Goal: Task Accomplishment & Management: Complete application form

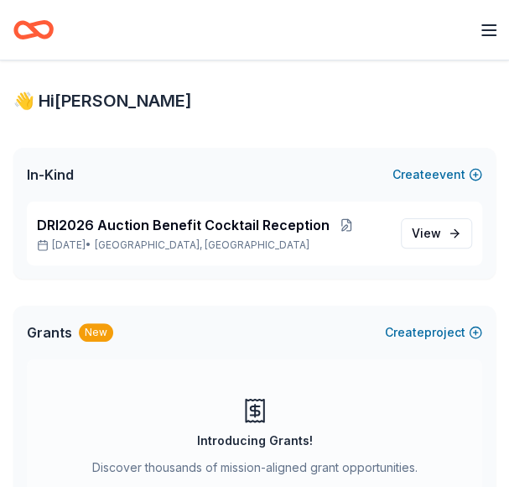
click at [205, 345] on div "Grants New Create new project" at bounding box center [254, 333] width 483 height 54
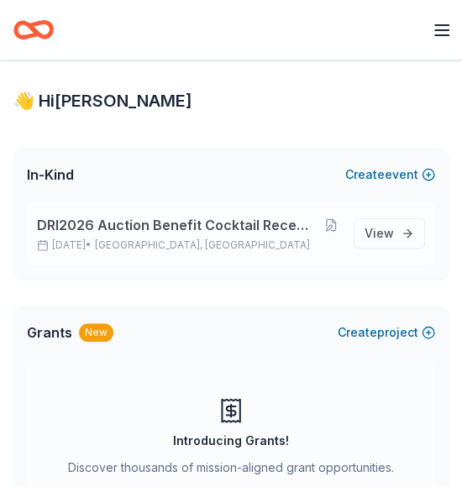
click at [252, 223] on span "DRI2026 Auction Benefit Cocktail Reception" at bounding box center [176, 225] width 278 height 20
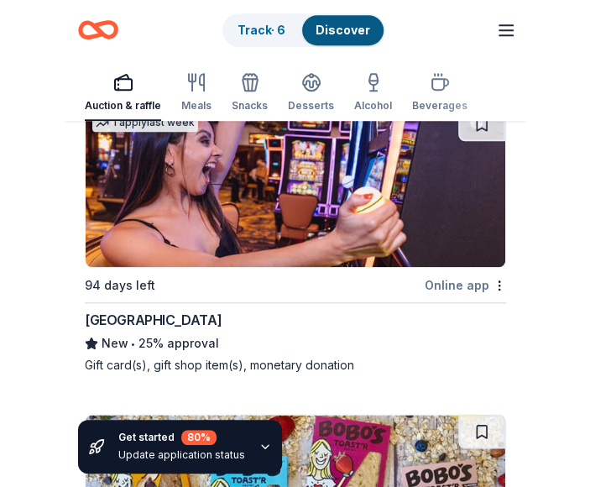
scroll to position [4297, 0]
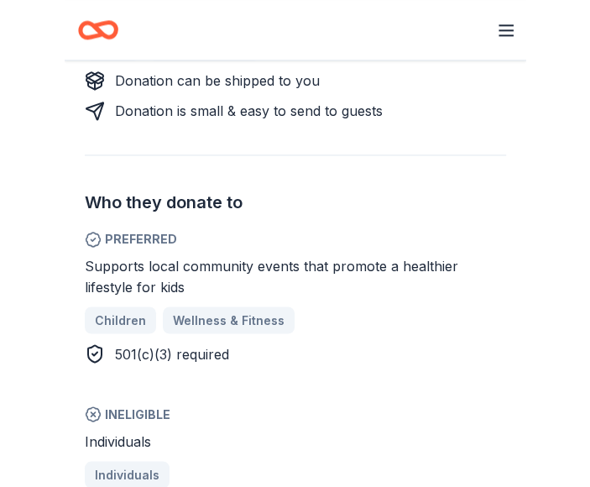
scroll to position [671, 0]
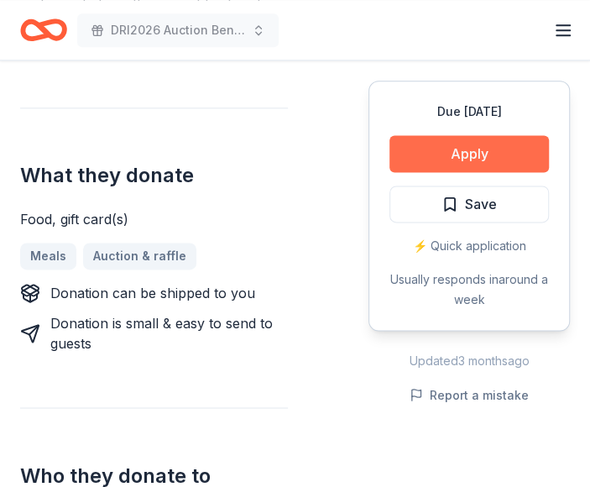
click at [461, 154] on button "Apply" at bounding box center [468, 153] width 159 height 37
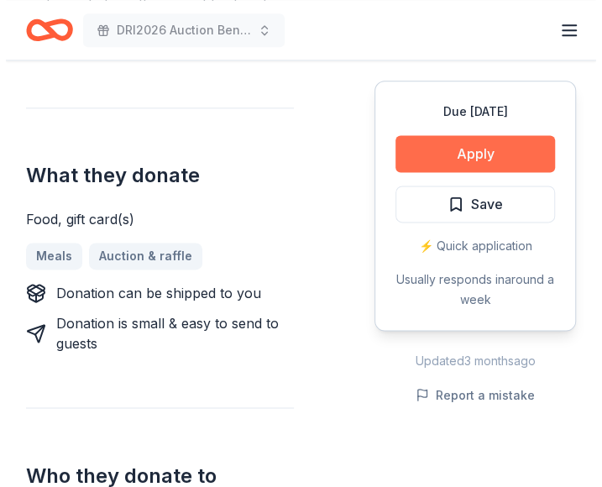
scroll to position [695, 0]
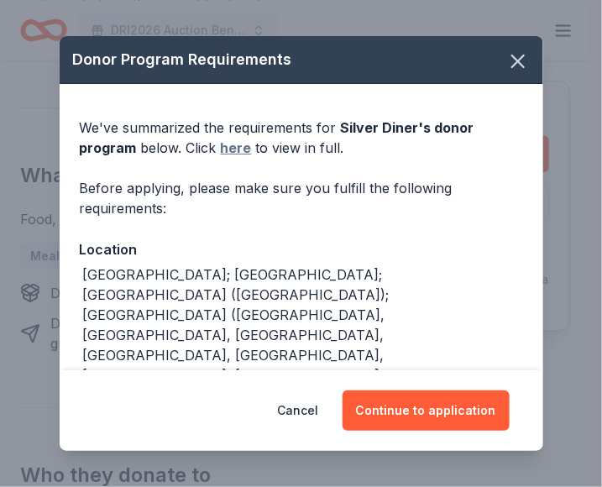
click at [243, 147] on link "here" at bounding box center [236, 148] width 31 height 20
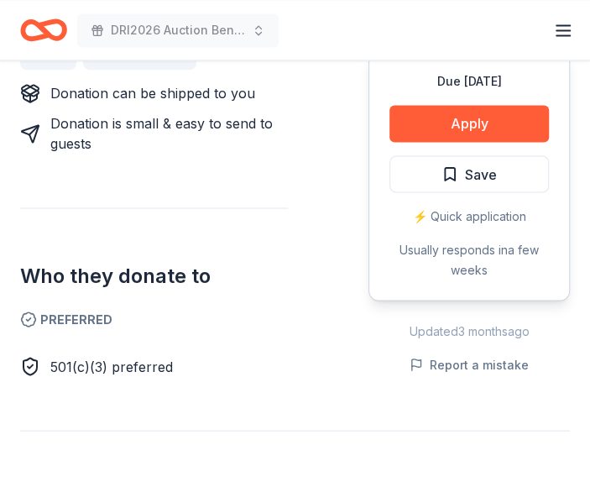
scroll to position [755, 0]
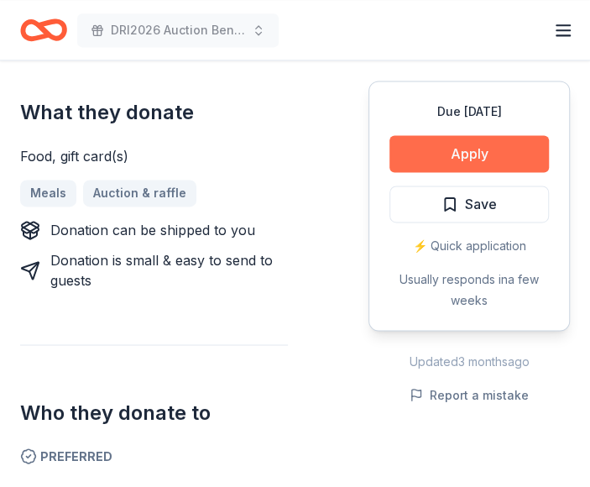
click at [505, 150] on button "Apply" at bounding box center [468, 153] width 159 height 37
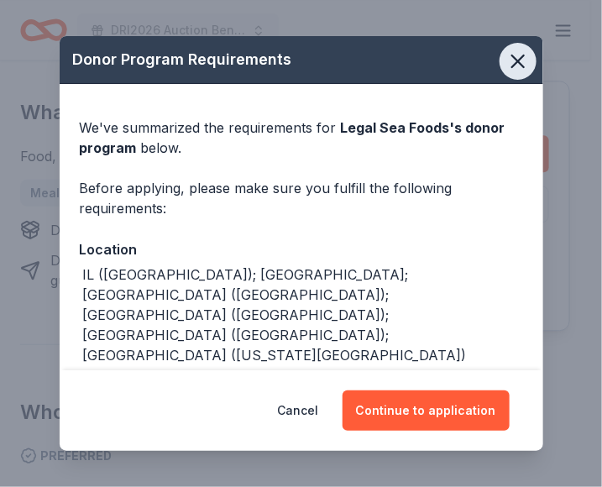
click at [512, 64] on icon "button" at bounding box center [518, 61] width 12 height 12
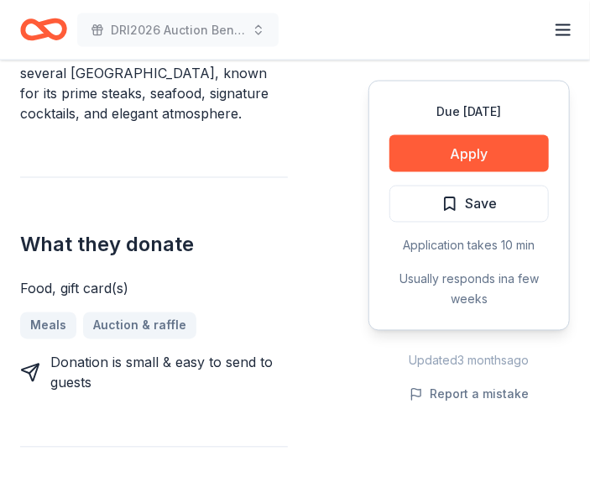
scroll to position [755, 0]
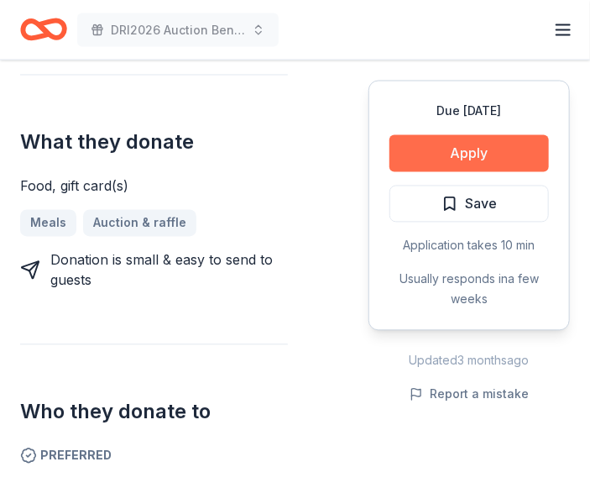
click at [447, 154] on button "Apply" at bounding box center [468, 153] width 159 height 37
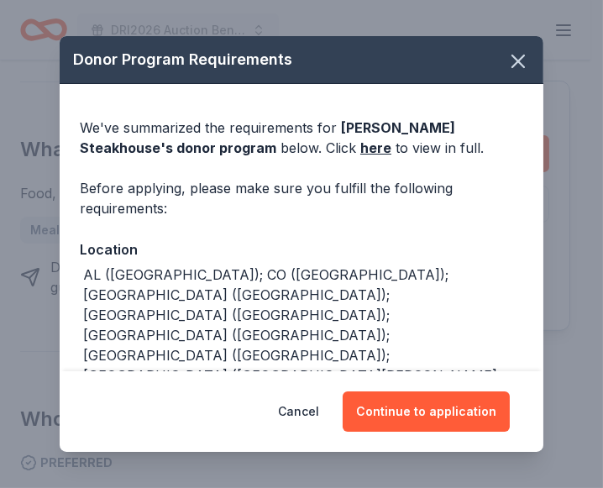
click at [292, 153] on div "We've summarized the requirements for Perry's Steakhouse 's donor program below…" at bounding box center [301, 138] width 443 height 40
click at [360, 148] on link "here" at bounding box center [375, 148] width 31 height 20
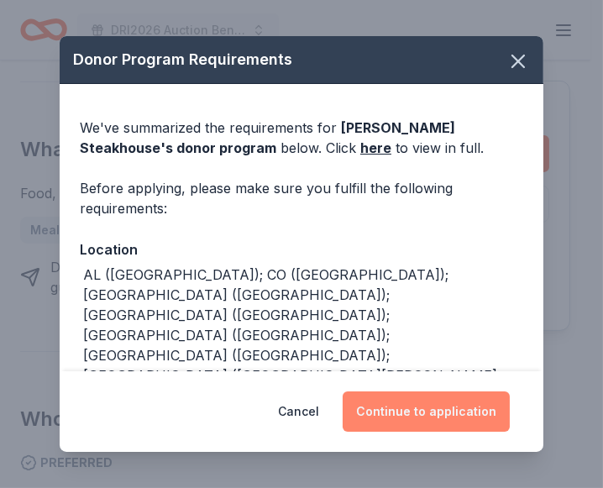
click at [469, 404] on button "Continue to application" at bounding box center [425, 411] width 167 height 40
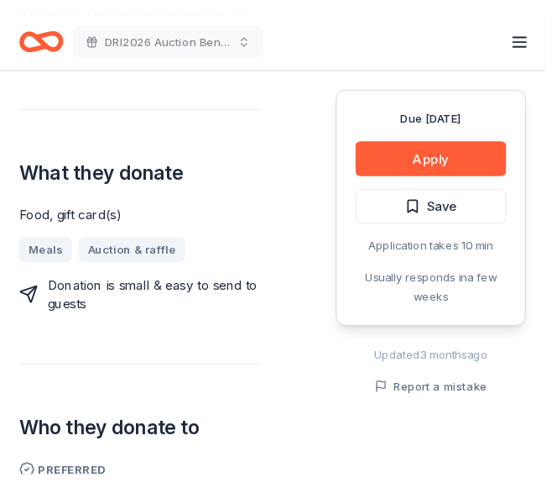
scroll to position [741, 0]
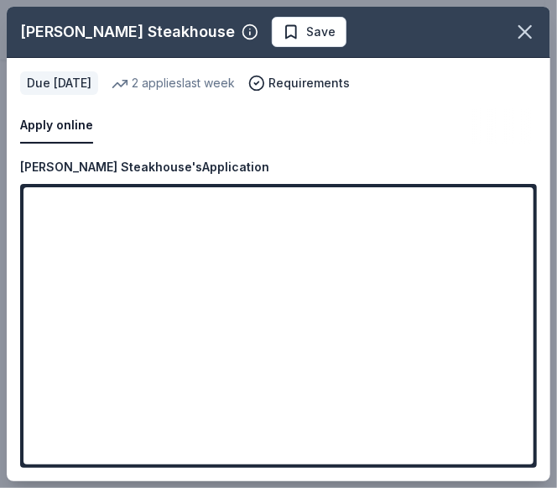
click at [478, 97] on div "Apply online Due in 124 days 2 applies last week Requirements" at bounding box center [279, 107] width 544 height 99
click at [88, 132] on button "Apply online" at bounding box center [56, 125] width 73 height 35
click at [82, 128] on button "Apply online" at bounding box center [56, 125] width 73 height 35
click at [45, 123] on button "Apply online" at bounding box center [56, 125] width 73 height 35
click at [65, 127] on button "Apply online" at bounding box center [56, 125] width 73 height 35
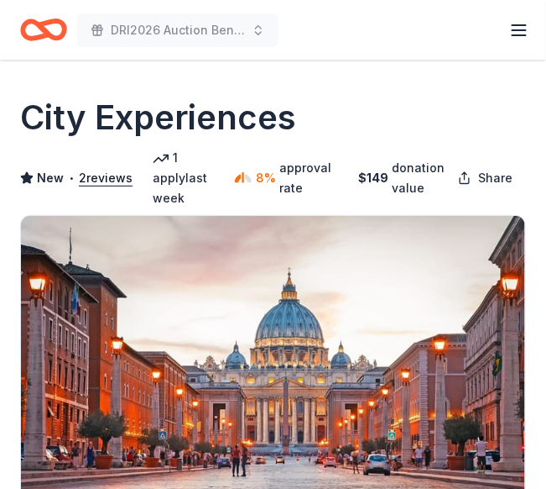
scroll to position [252, 0]
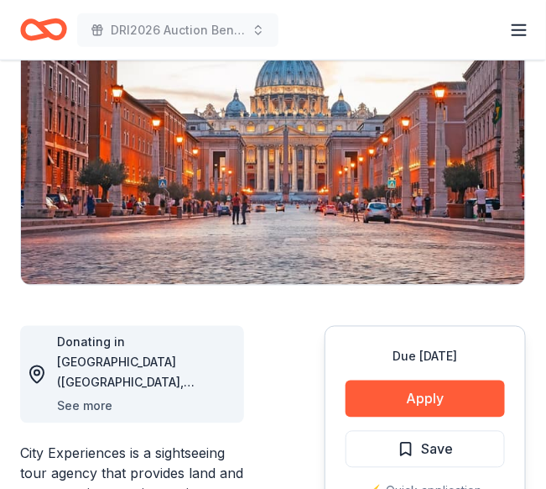
click at [110, 396] on button "See more" at bounding box center [84, 406] width 55 height 20
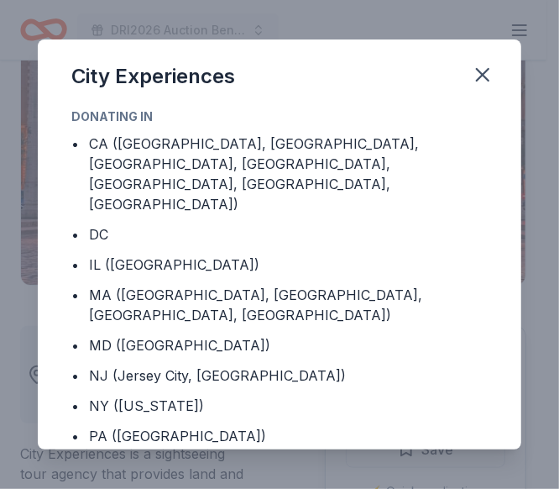
click at [167, 395] on div "NY (New York)" at bounding box center [146, 405] width 115 height 20
click at [493, 75] on icon "button" at bounding box center [483, 75] width 24 height 24
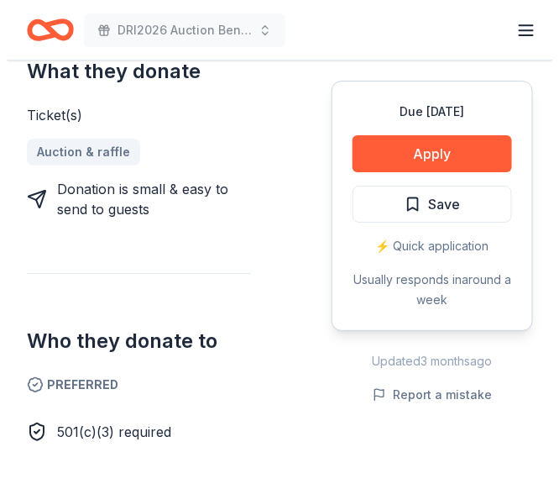
scroll to position [755, 0]
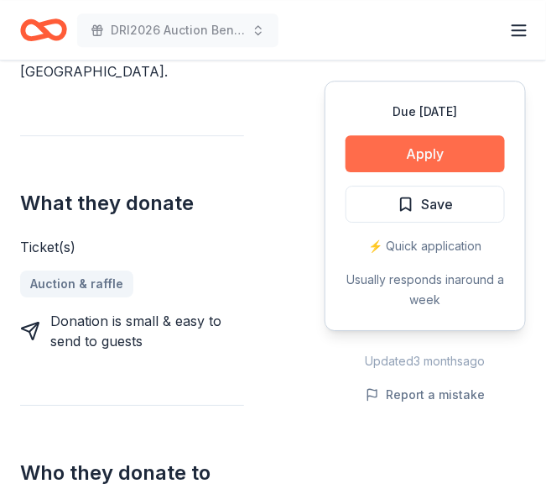
click at [462, 149] on button "Apply" at bounding box center [425, 153] width 159 height 37
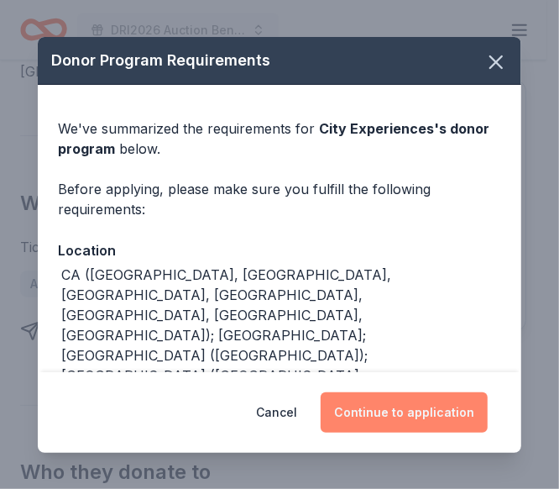
click at [401, 415] on button "Continue to application" at bounding box center [404, 412] width 167 height 40
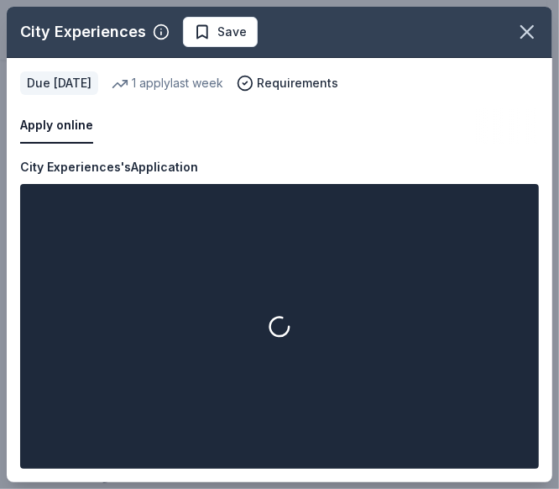
click at [71, 130] on button "Apply online" at bounding box center [56, 125] width 73 height 35
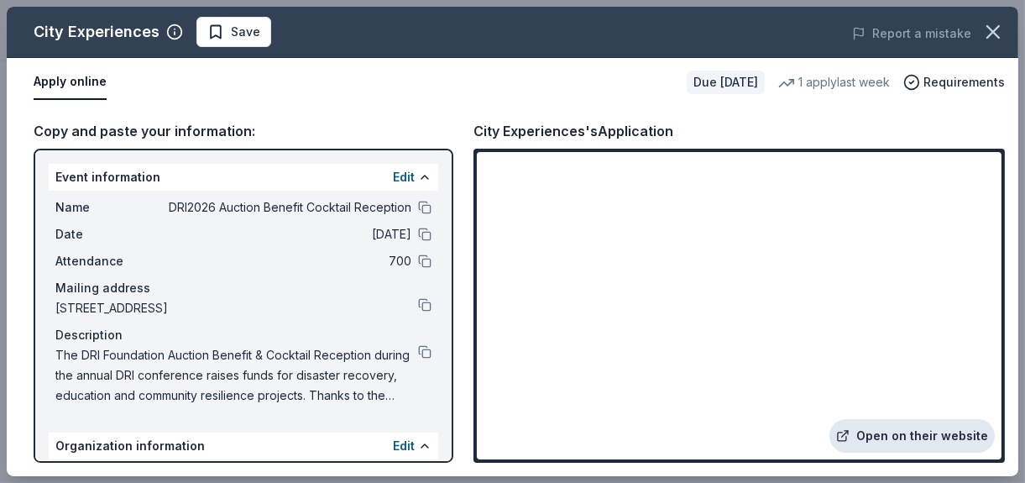
click at [546, 436] on link "Open on their website" at bounding box center [911, 436] width 165 height 34
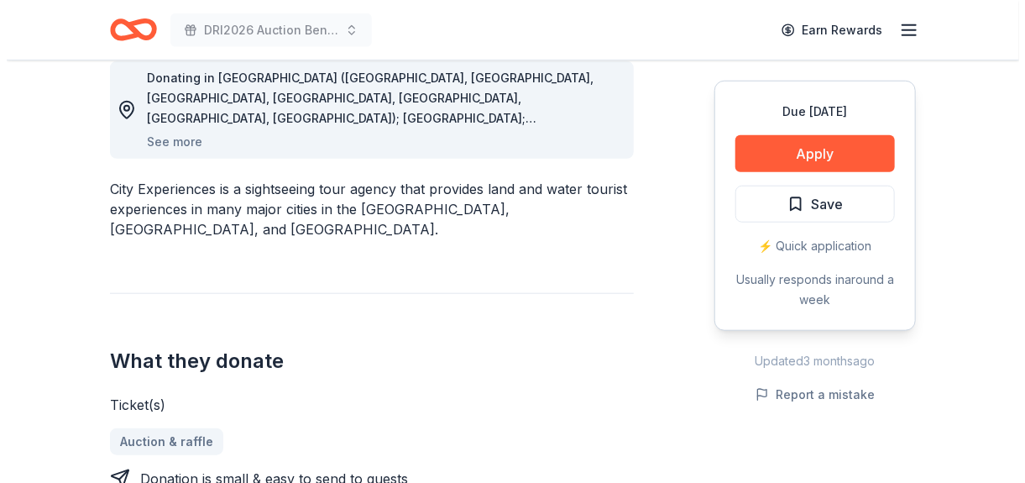
scroll to position [504, 0]
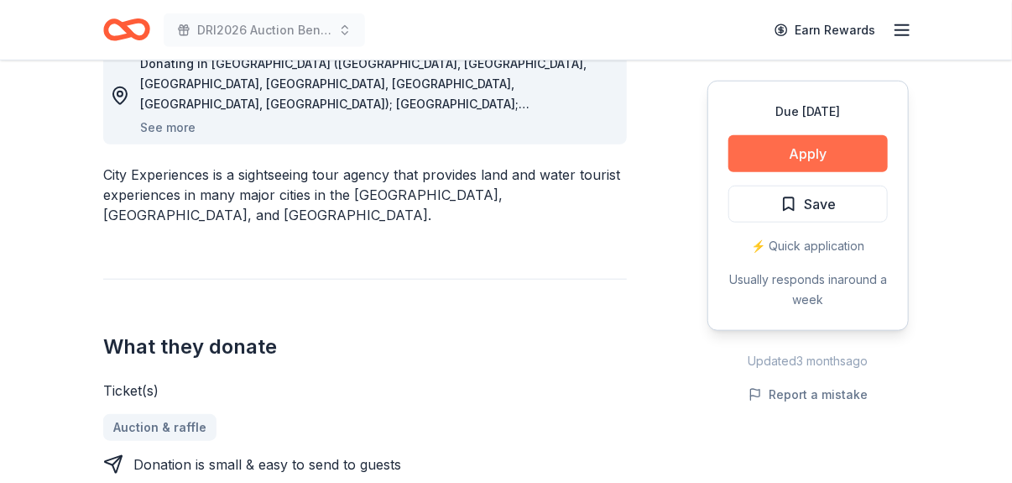
click at [839, 156] on button "Apply" at bounding box center [808, 153] width 159 height 37
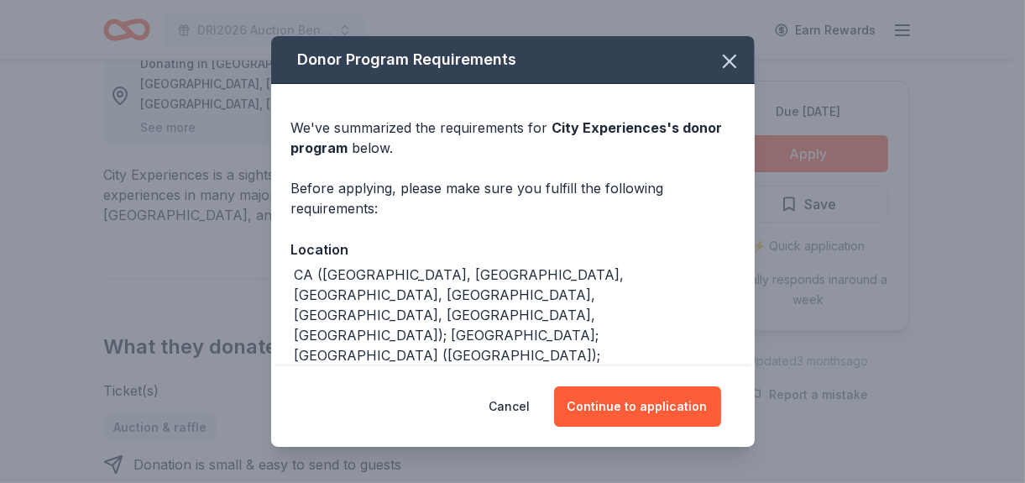
drag, startPoint x: 755, startPoint y: 232, endPoint x: 755, endPoint y: 290, distance: 58.8
click at [755, 290] on div "Donor Program Requirements We've summarized the requirements for City Experienc…" at bounding box center [512, 241] width 1025 height 483
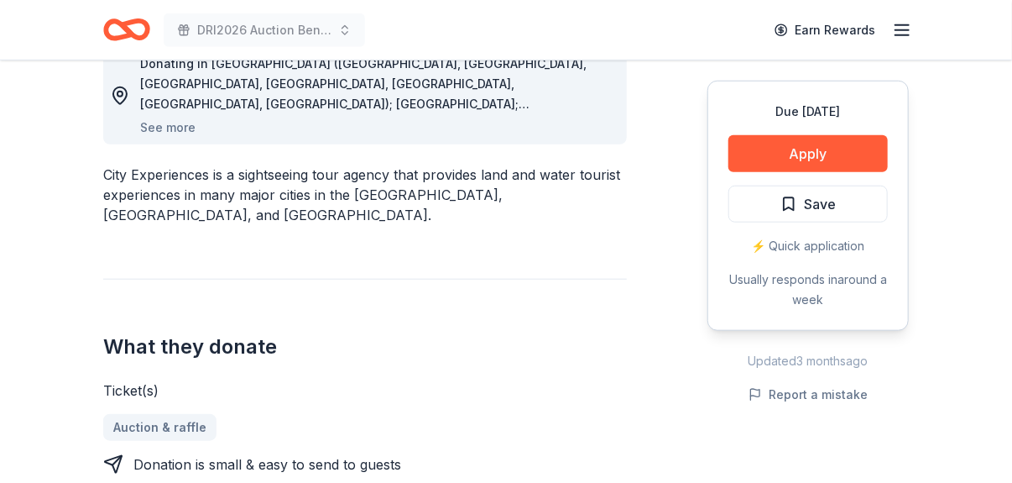
drag, startPoint x: 755, startPoint y: 290, endPoint x: 928, endPoint y: 165, distance: 213.9
click at [822, 142] on button "Apply" at bounding box center [808, 153] width 159 height 37
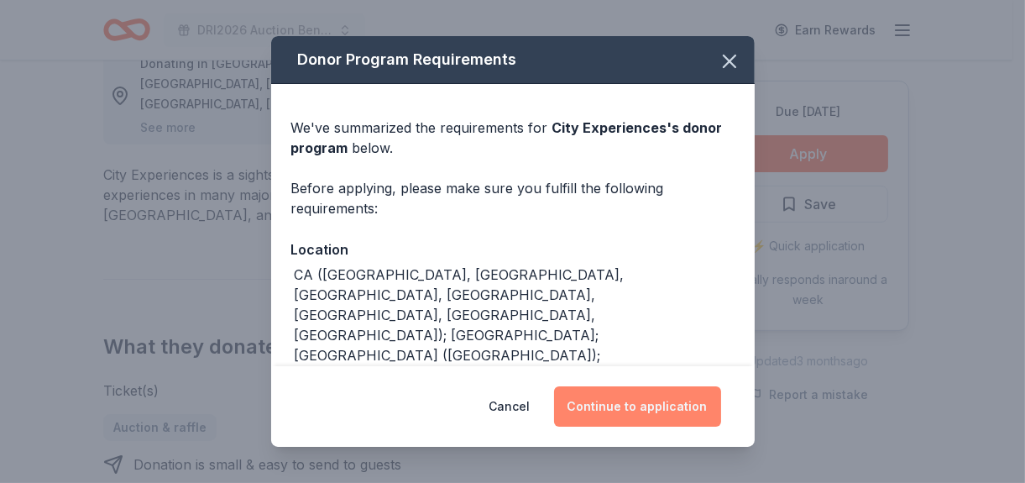
click at [608, 398] on button "Continue to application" at bounding box center [637, 406] width 167 height 40
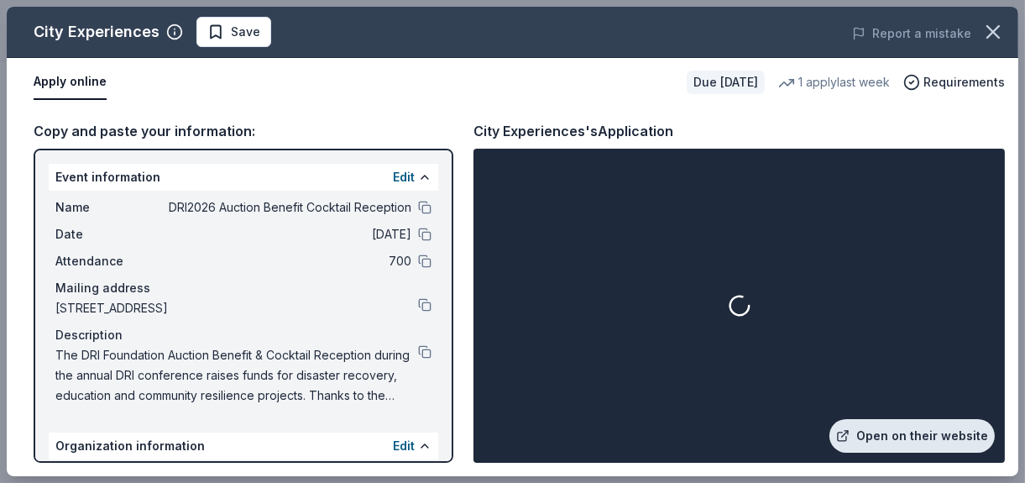
click at [931, 427] on link "Open on their website" at bounding box center [911, 436] width 165 height 34
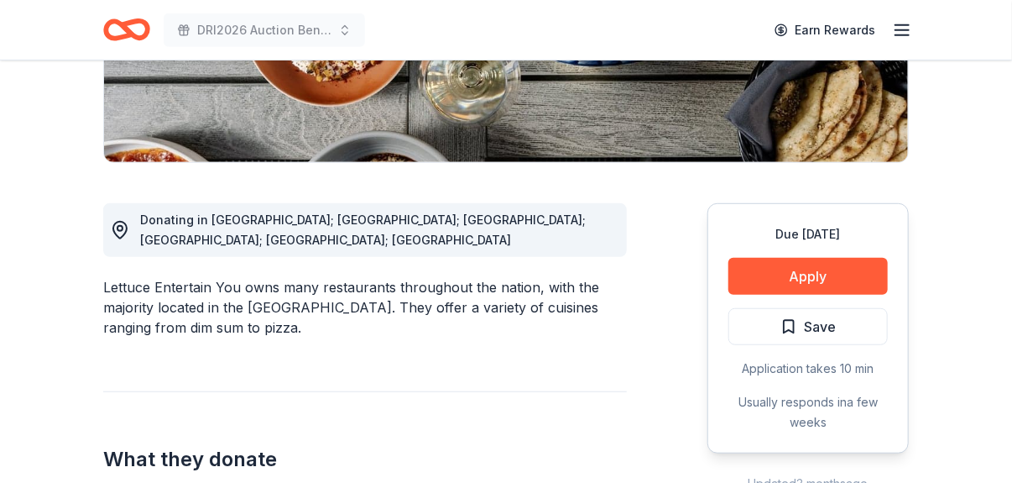
scroll to position [336, 0]
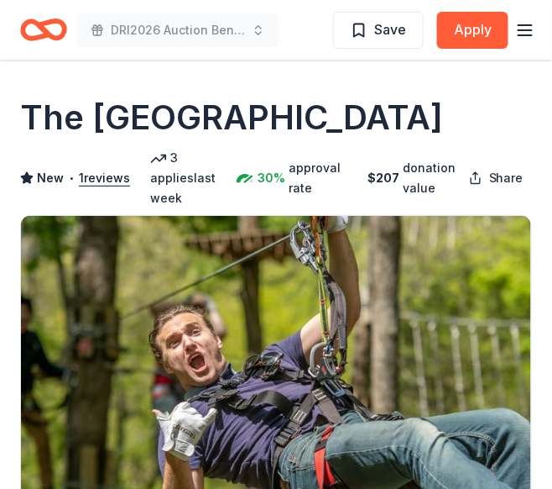
scroll to position [336, 0]
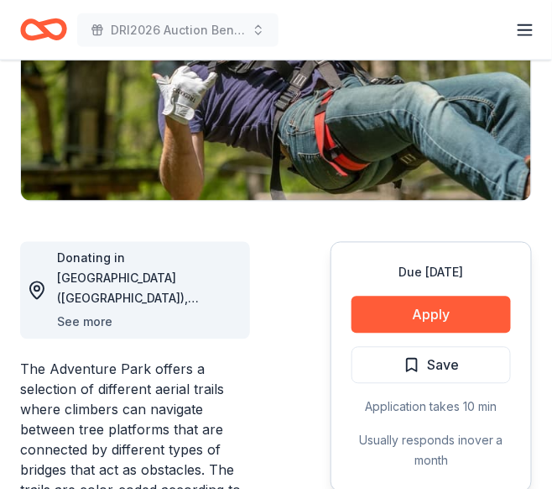
click at [96, 312] on button "See more" at bounding box center [84, 322] width 55 height 20
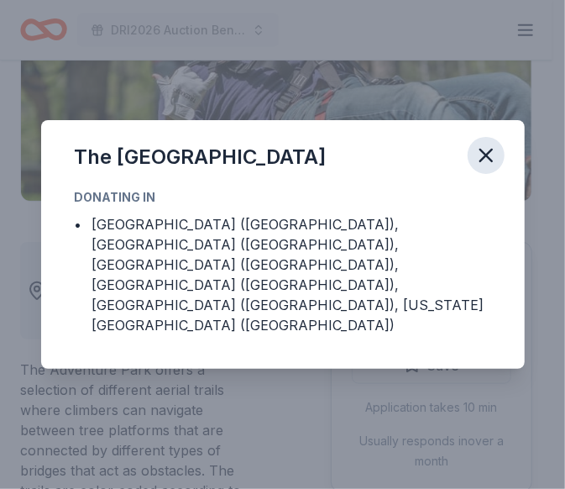
click at [490, 167] on icon "button" at bounding box center [486, 156] width 24 height 24
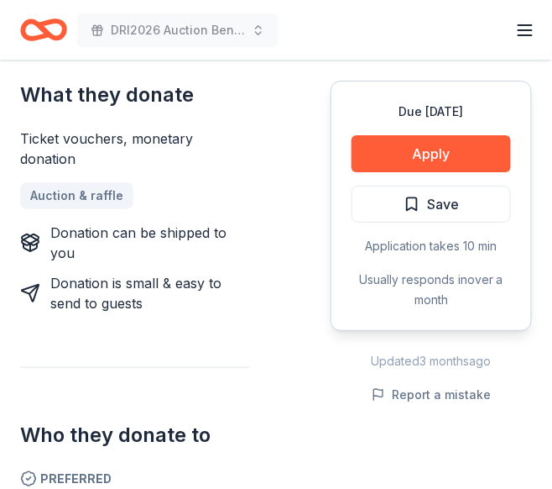
scroll to position [1007, 0]
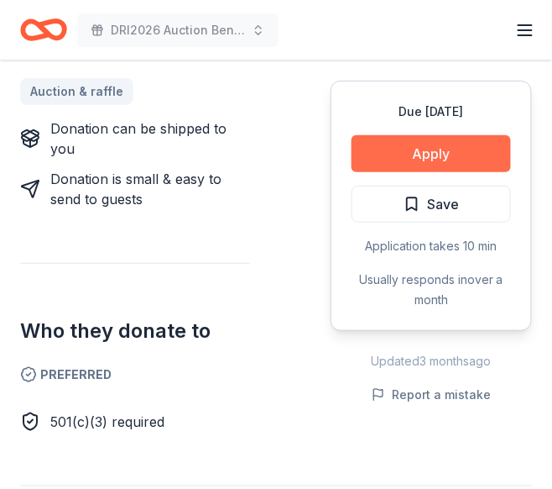
click at [480, 152] on button "Apply" at bounding box center [431, 153] width 159 height 37
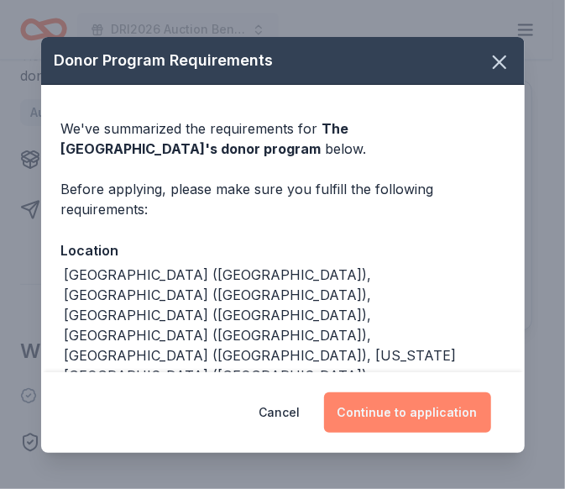
click at [403, 408] on button "Continue to application" at bounding box center [407, 412] width 167 height 40
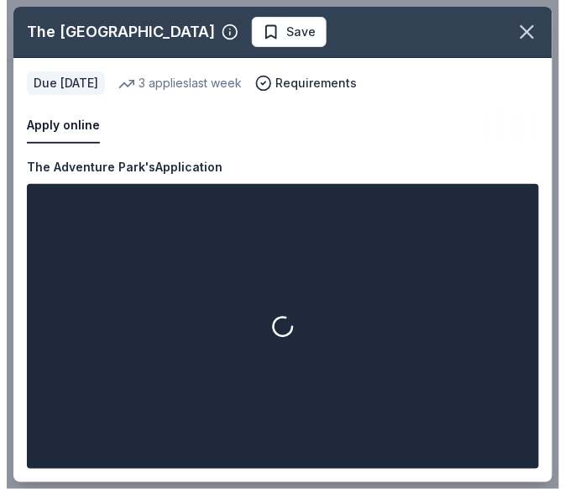
scroll to position [967, 0]
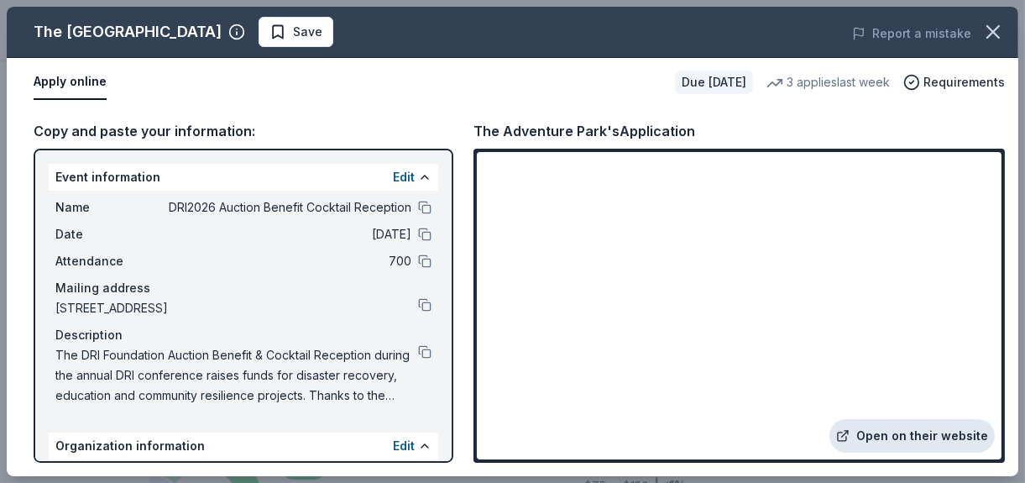
click at [551, 439] on link "Open on their website" at bounding box center [911, 436] width 165 height 34
